Goal: Transaction & Acquisition: Purchase product/service

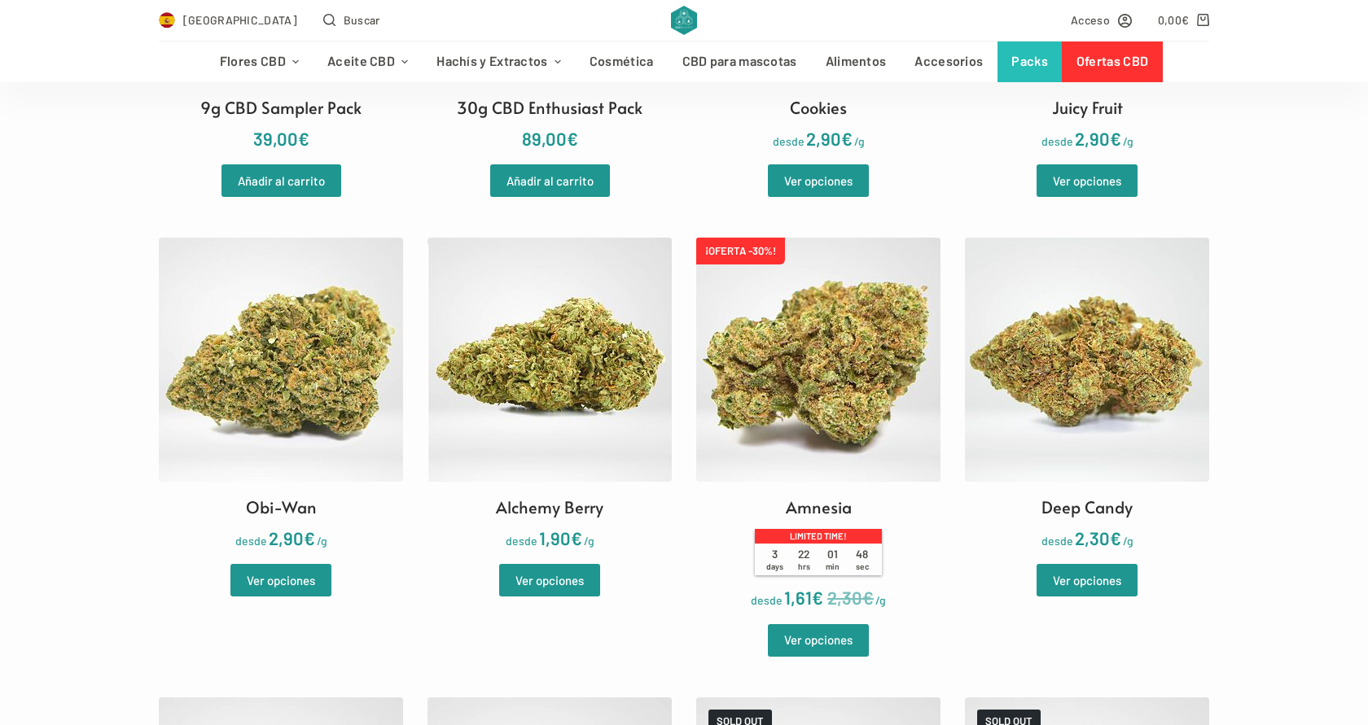
scroll to position [1156, 0]
click at [868, 360] on img at bounding box center [818, 359] width 244 height 244
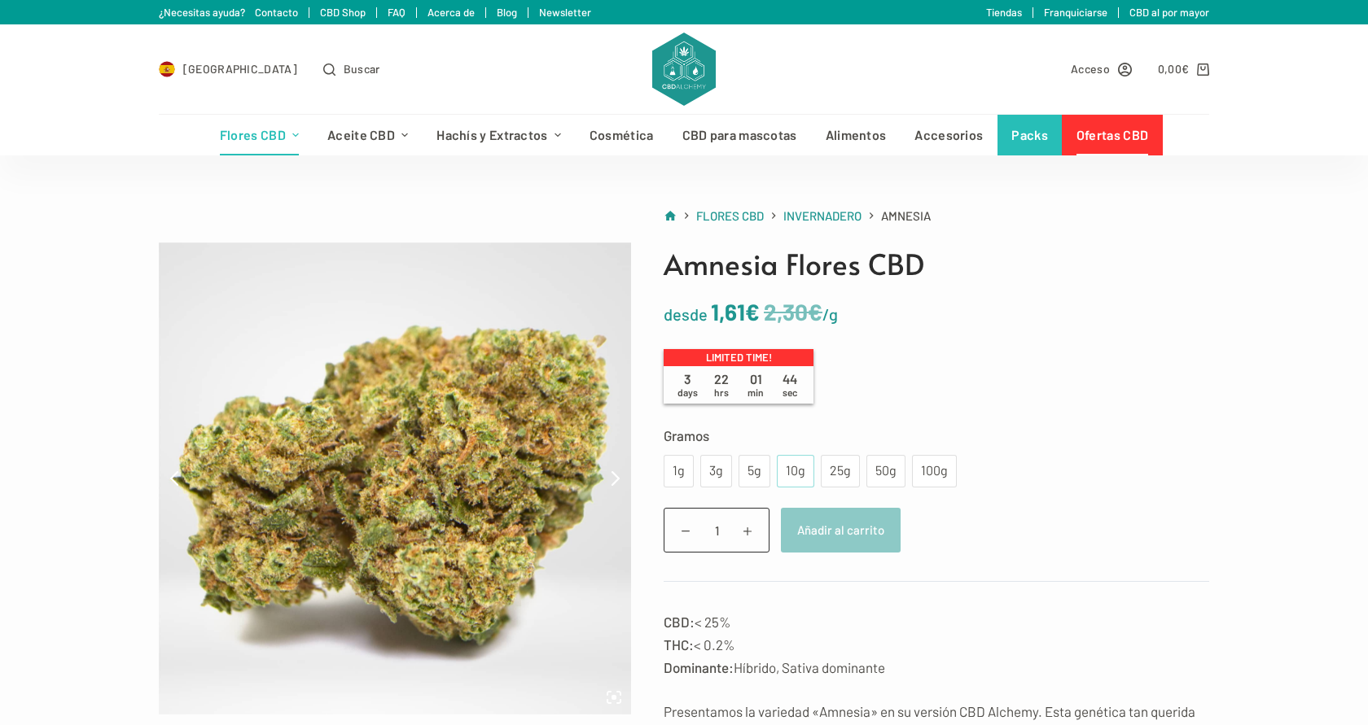
click at [787, 467] on div "10g" at bounding box center [796, 471] width 18 height 21
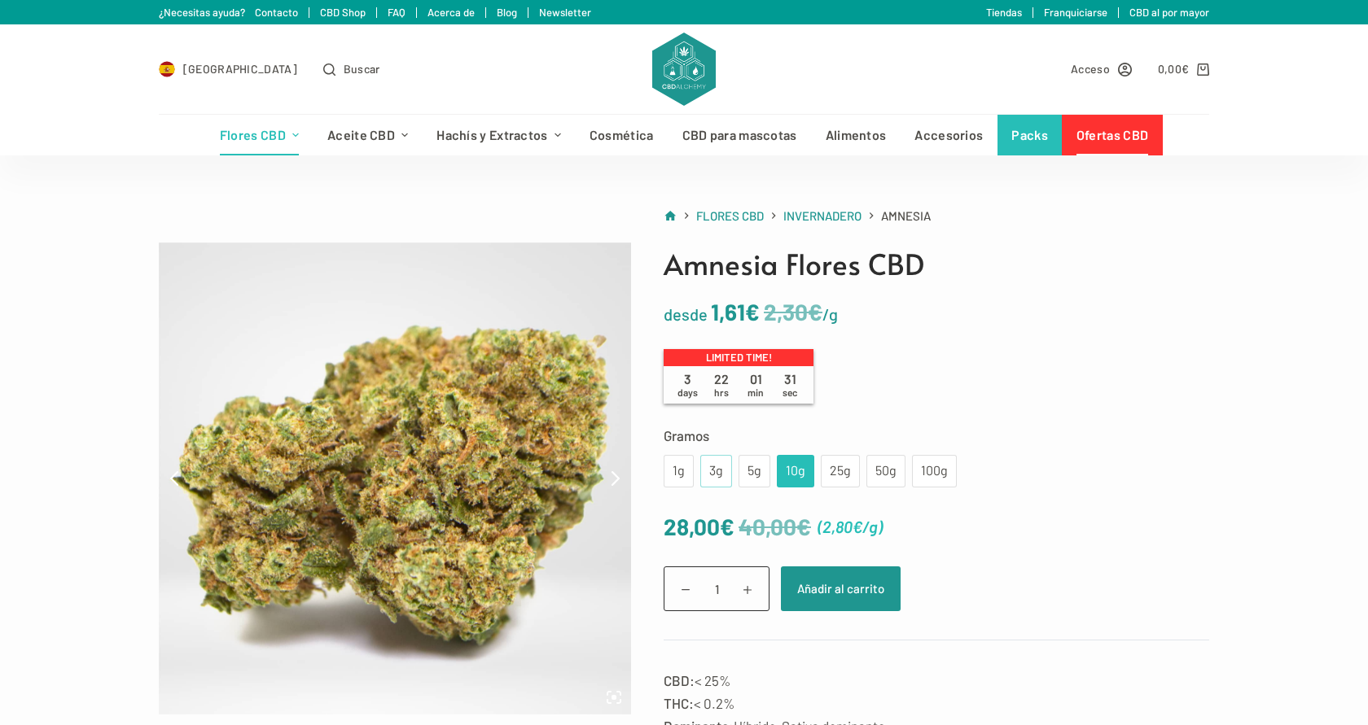
click at [712, 475] on div "3g" at bounding box center [716, 471] width 12 height 21
click at [843, 467] on div "25g" at bounding box center [840, 471] width 20 height 21
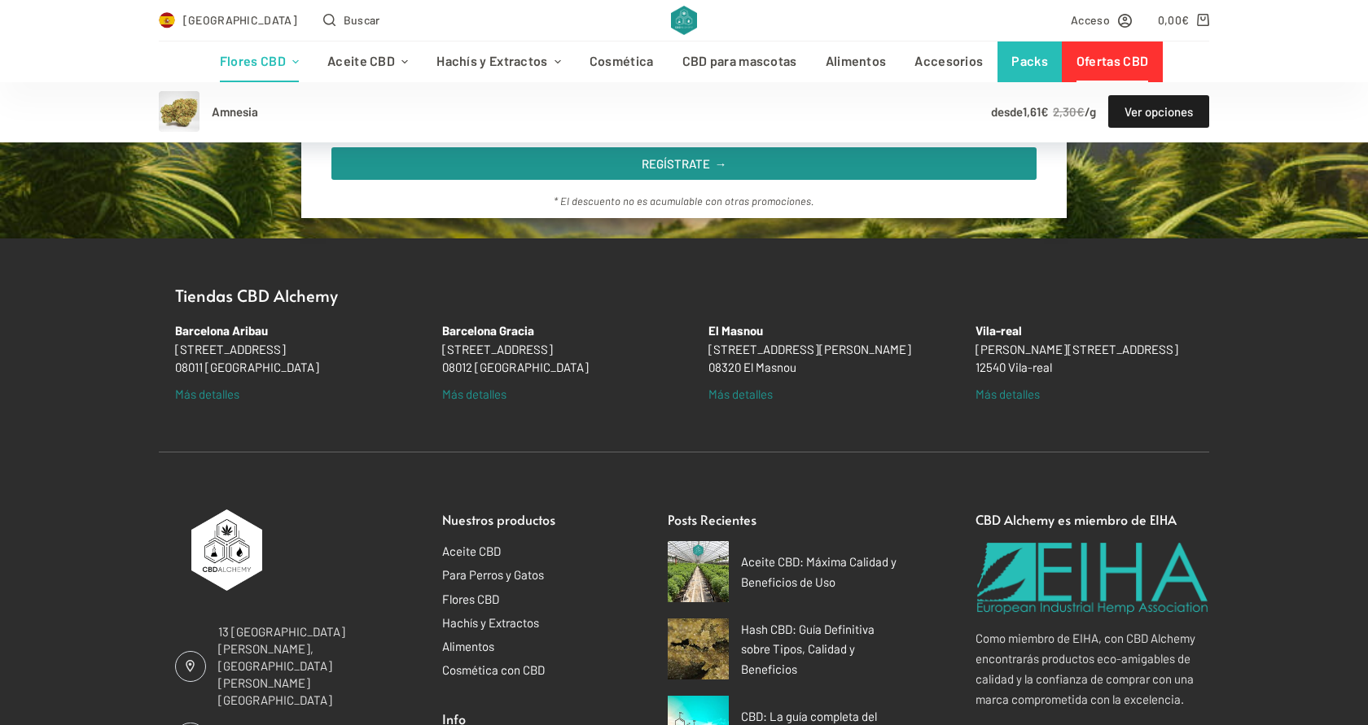
scroll to position [2404, 0]
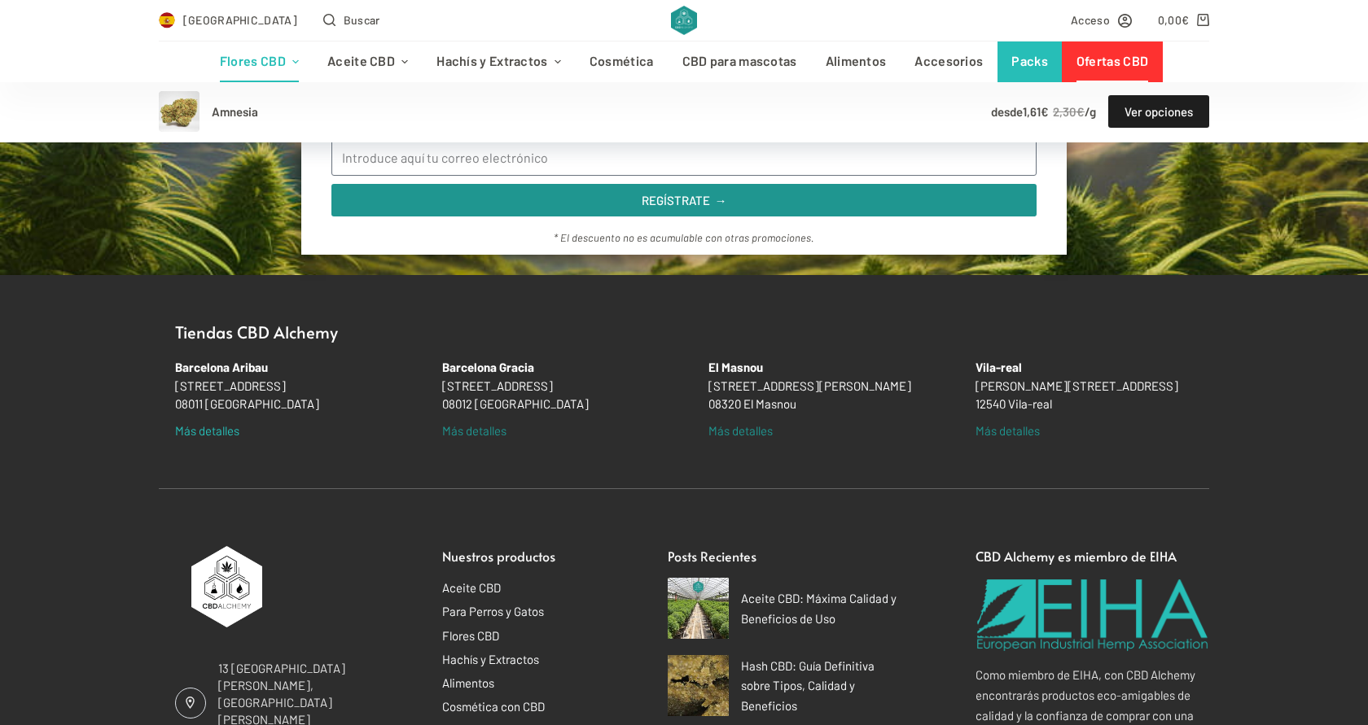
click at [206, 422] on link "Más detalles" at bounding box center [207, 431] width 64 height 19
click at [475, 422] on link "Más detalles" at bounding box center [474, 431] width 64 height 19
click at [208, 422] on link "Más detalles" at bounding box center [207, 431] width 64 height 19
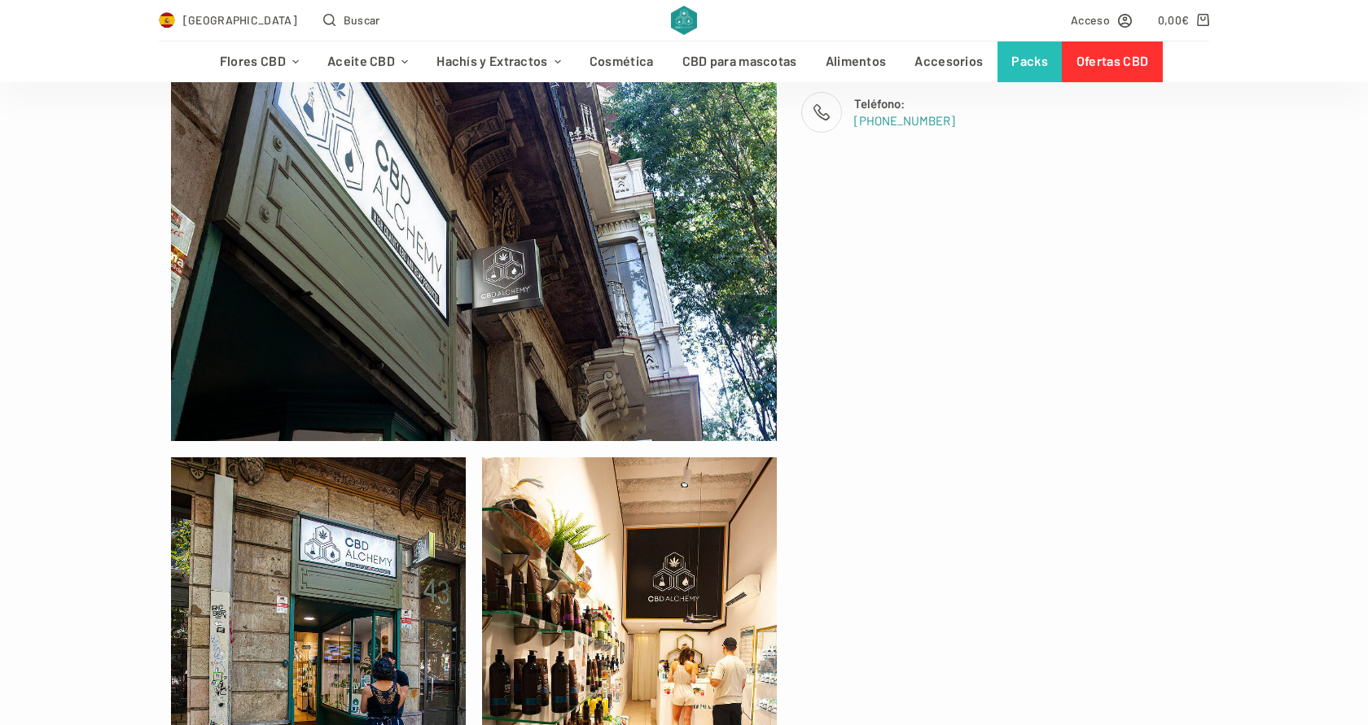
scroll to position [338, 0]
